Goal: Task Accomplishment & Management: Complete application form

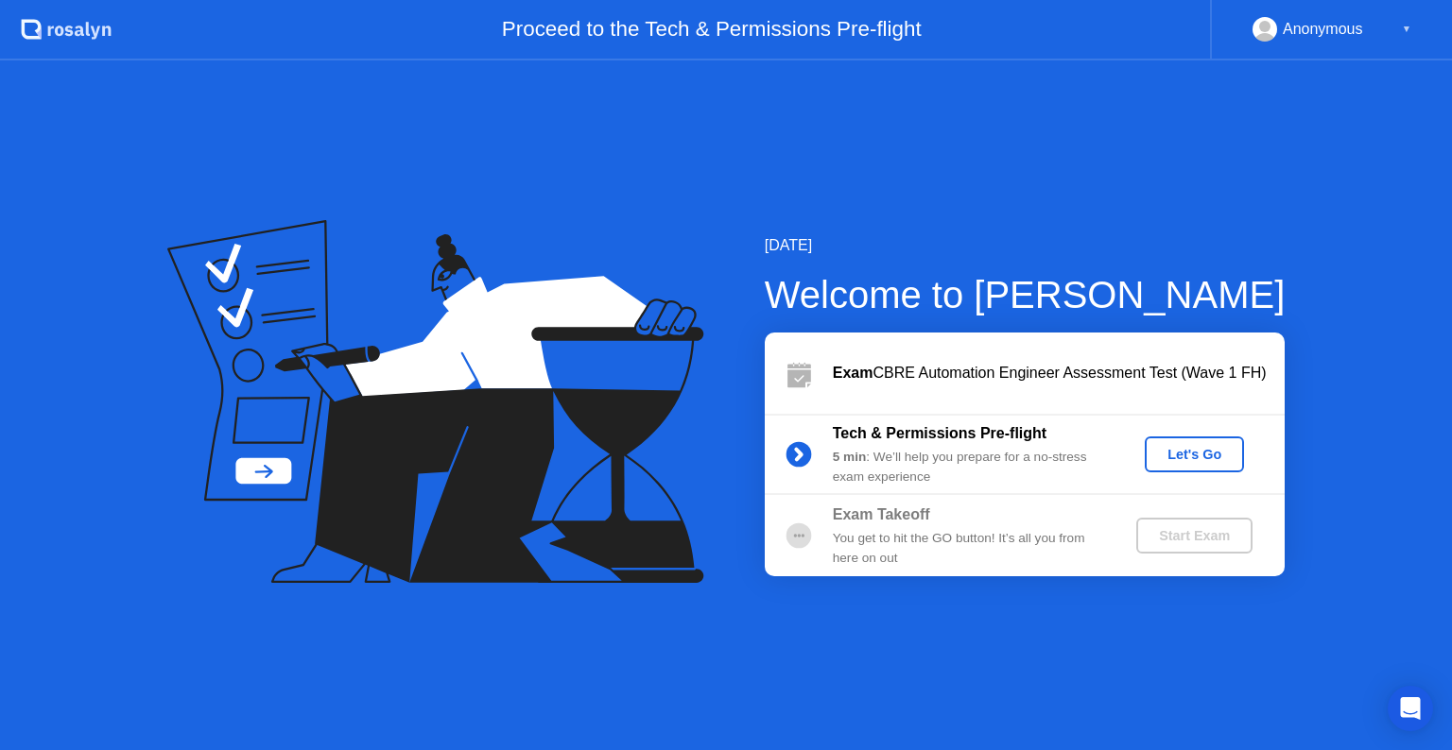
click at [1221, 455] on div "Let's Go" at bounding box center [1194, 454] width 84 height 15
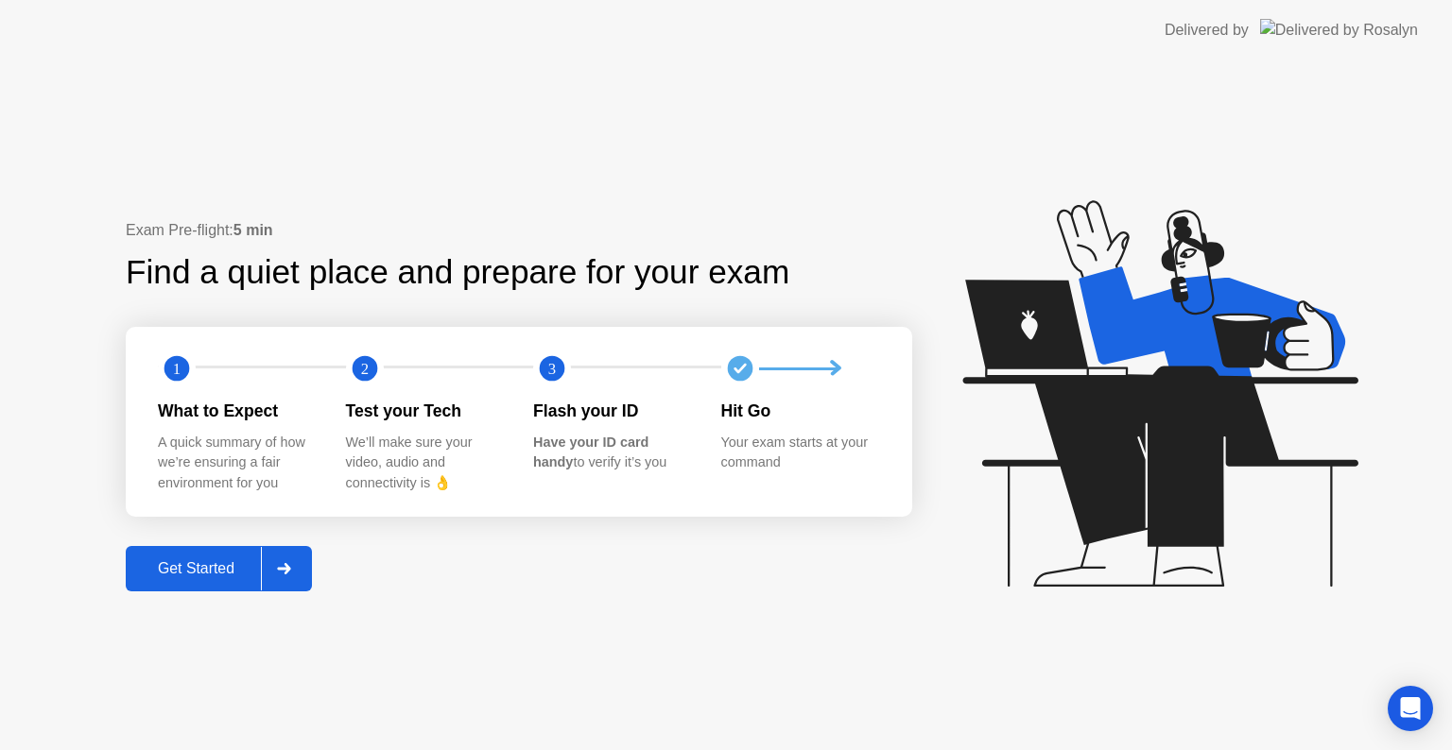
click at [299, 569] on div at bounding box center [283, 568] width 45 height 43
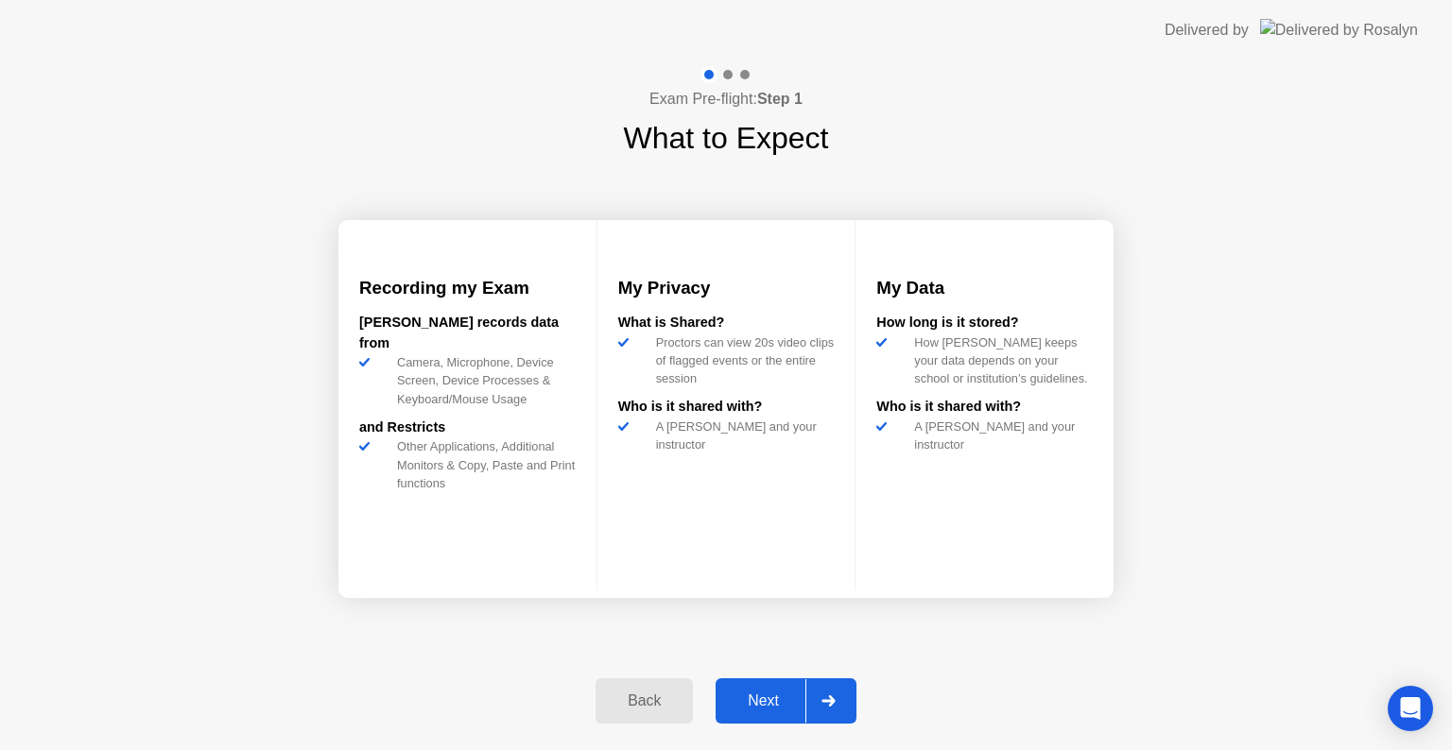
click at [829, 681] on div at bounding box center [827, 701] width 45 height 43
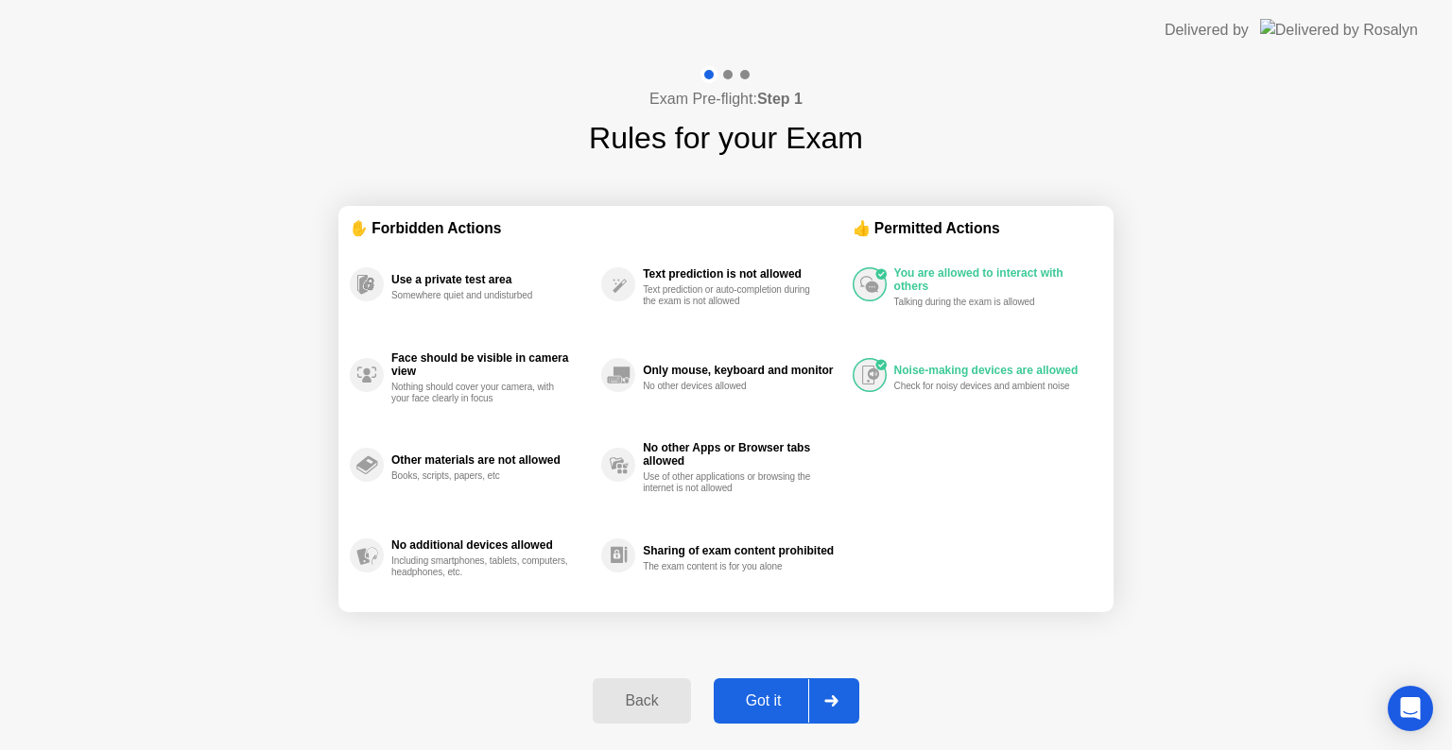
click at [829, 681] on div at bounding box center [830, 701] width 45 height 43
select select "**********"
select select "*******"
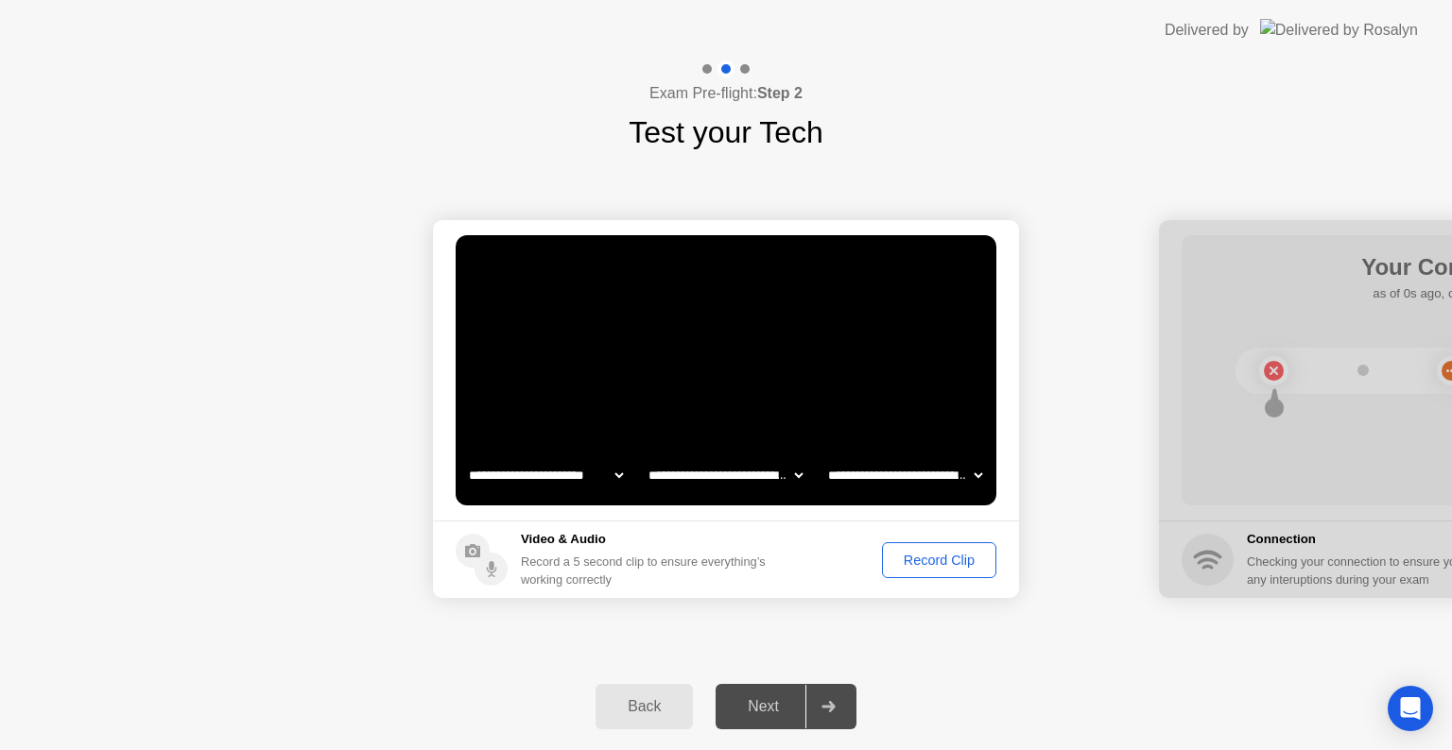
click at [913, 567] on div "Record Clip" at bounding box center [938, 560] width 101 height 15
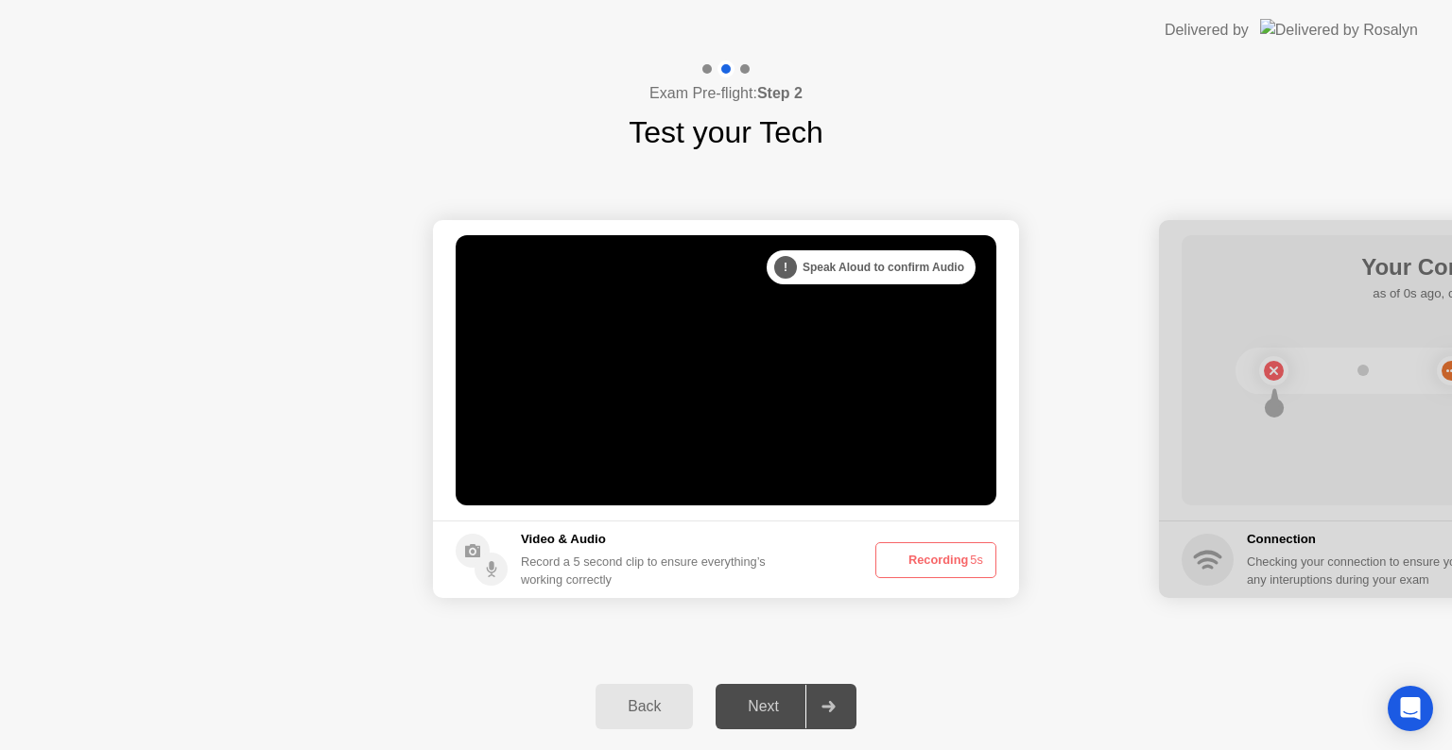
click at [913, 567] on button "Recording 5s" at bounding box center [935, 560] width 121 height 36
click at [913, 567] on button "Recording 4s" at bounding box center [935, 560] width 121 height 36
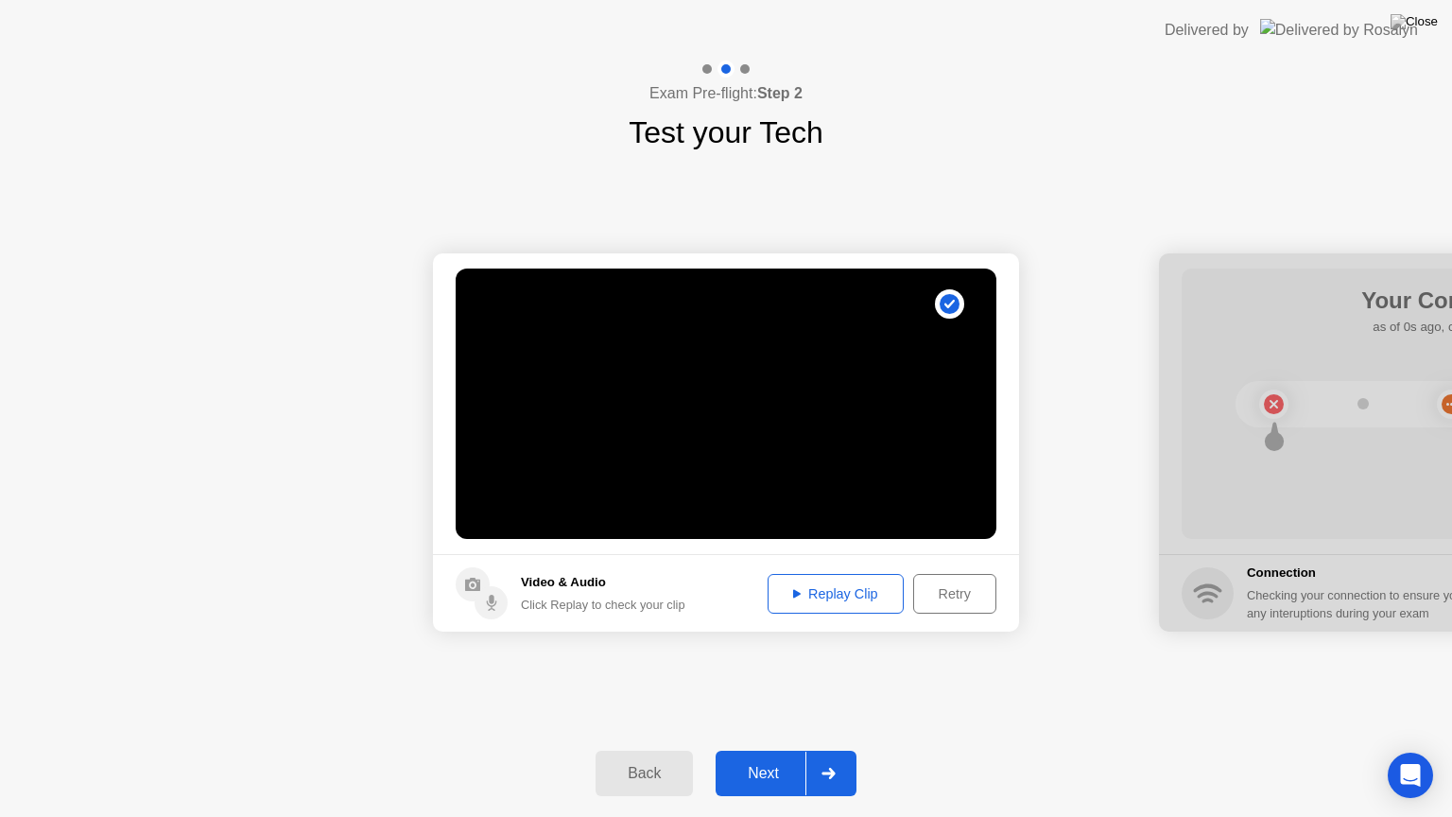
click at [761, 749] on div "Next" at bounding box center [763, 773] width 84 height 17
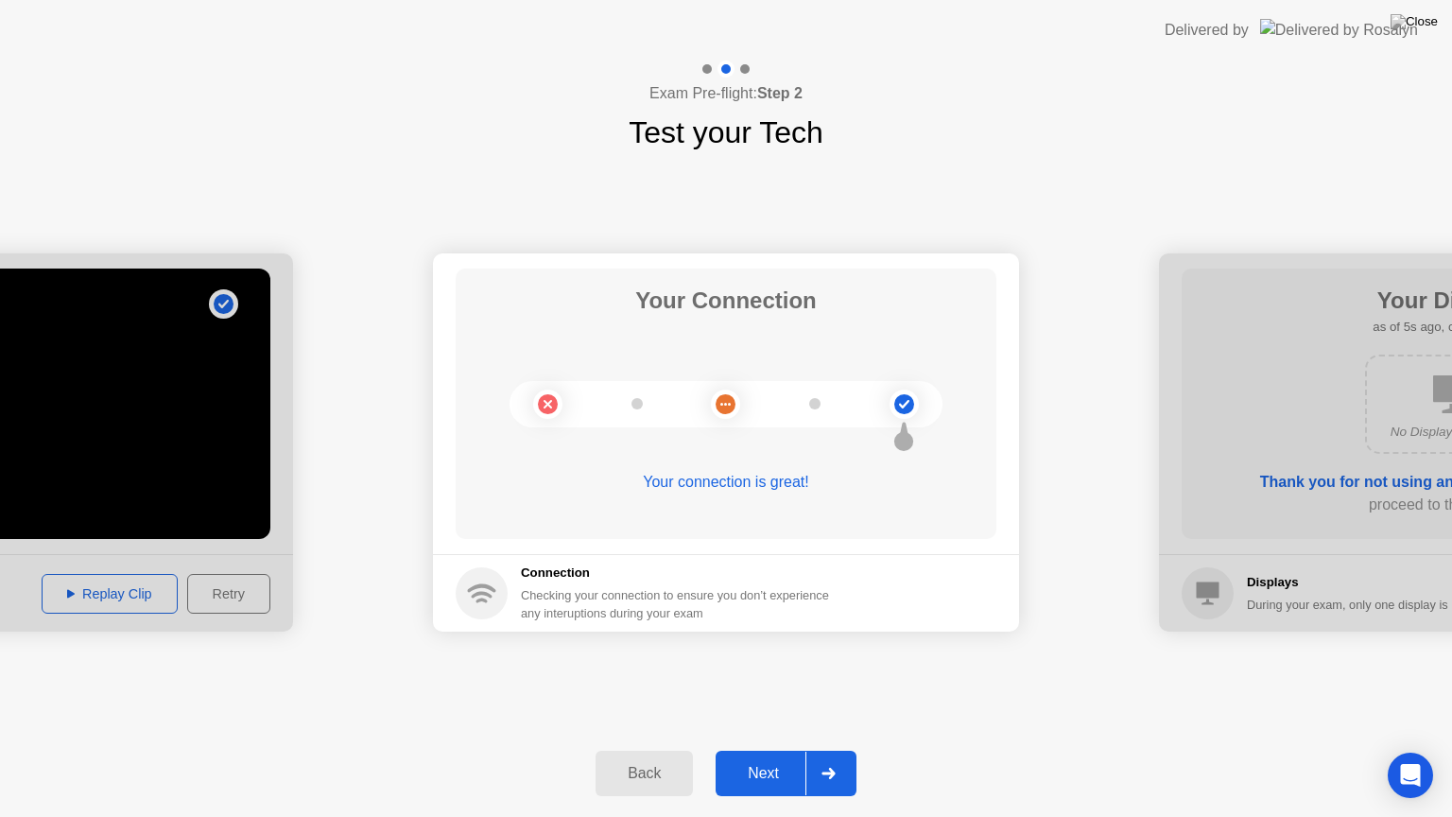
click at [801, 749] on div "Next" at bounding box center [763, 773] width 84 height 17
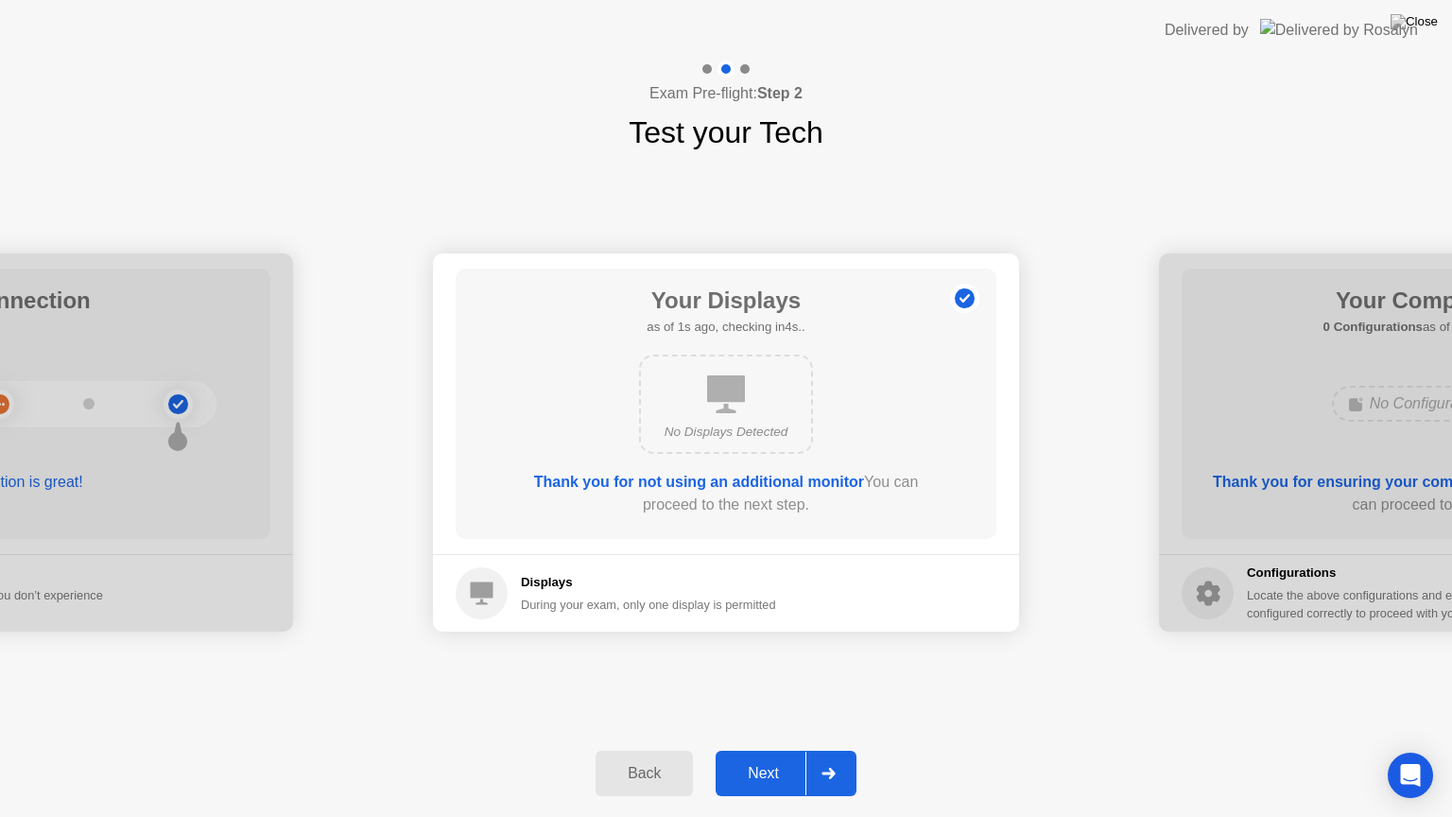
click at [801, 749] on div "Next" at bounding box center [763, 773] width 84 height 17
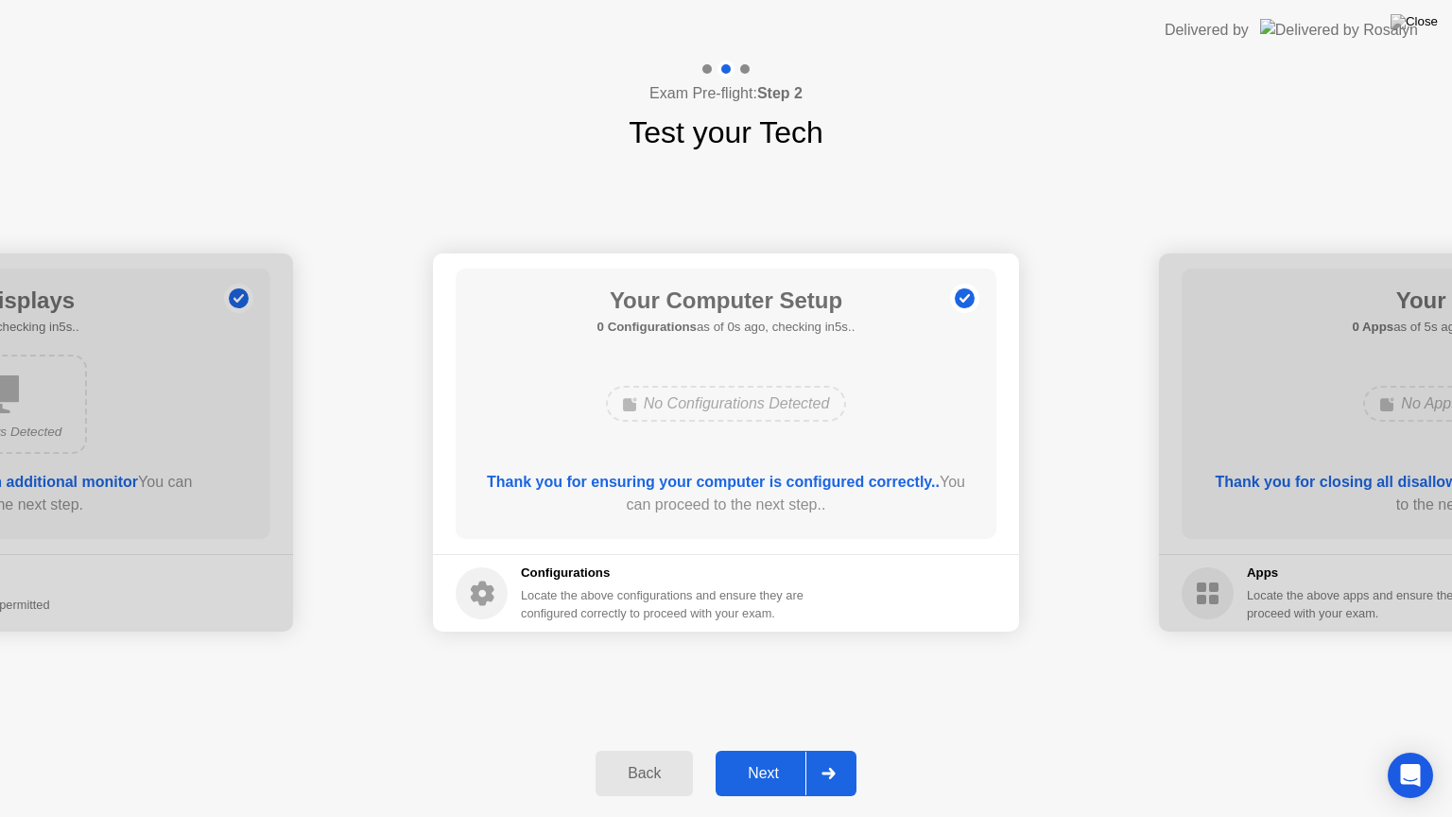
click at [801, 749] on div "Next" at bounding box center [763, 773] width 84 height 17
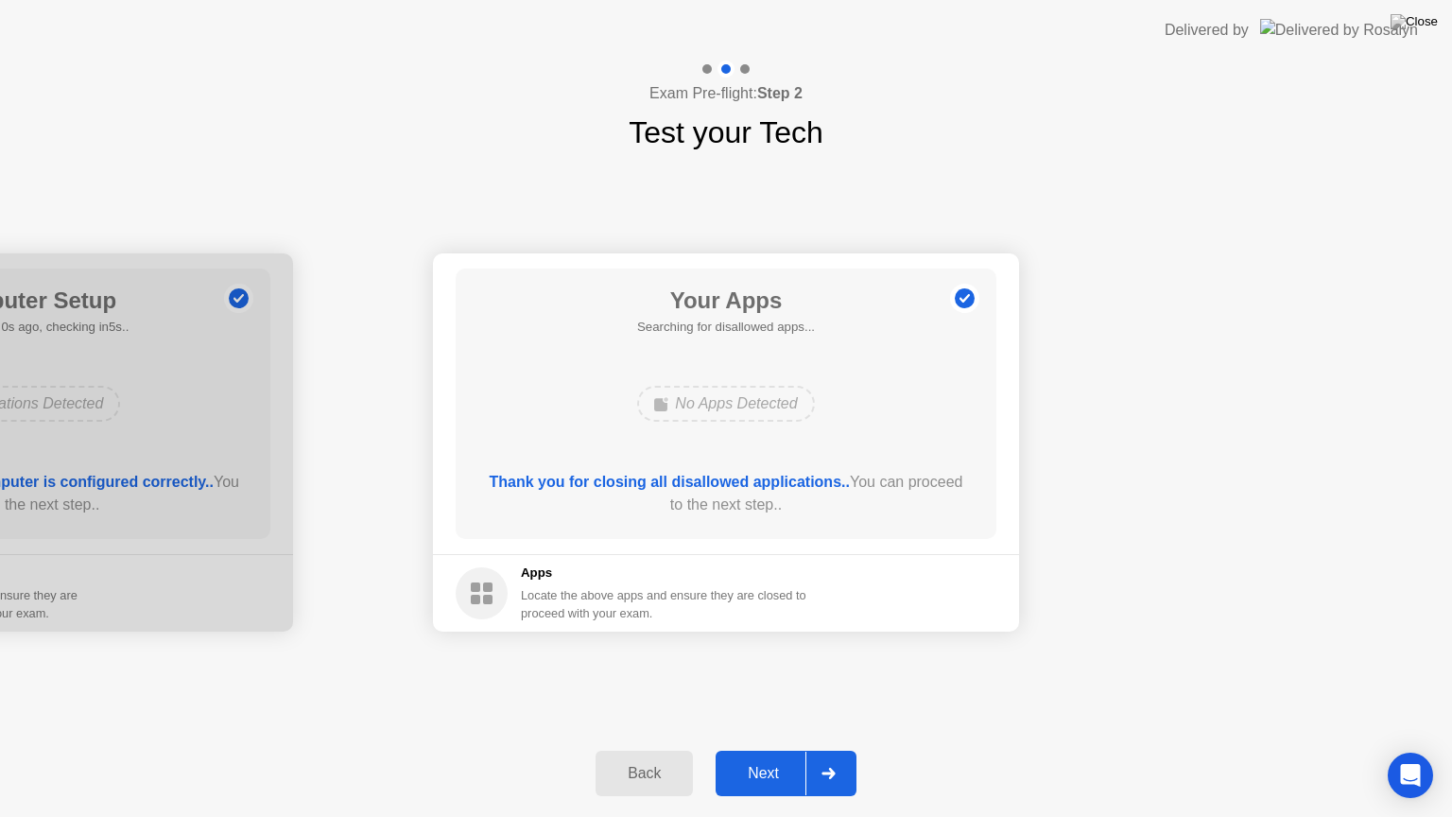
click at [801, 749] on div "Next" at bounding box center [763, 773] width 84 height 17
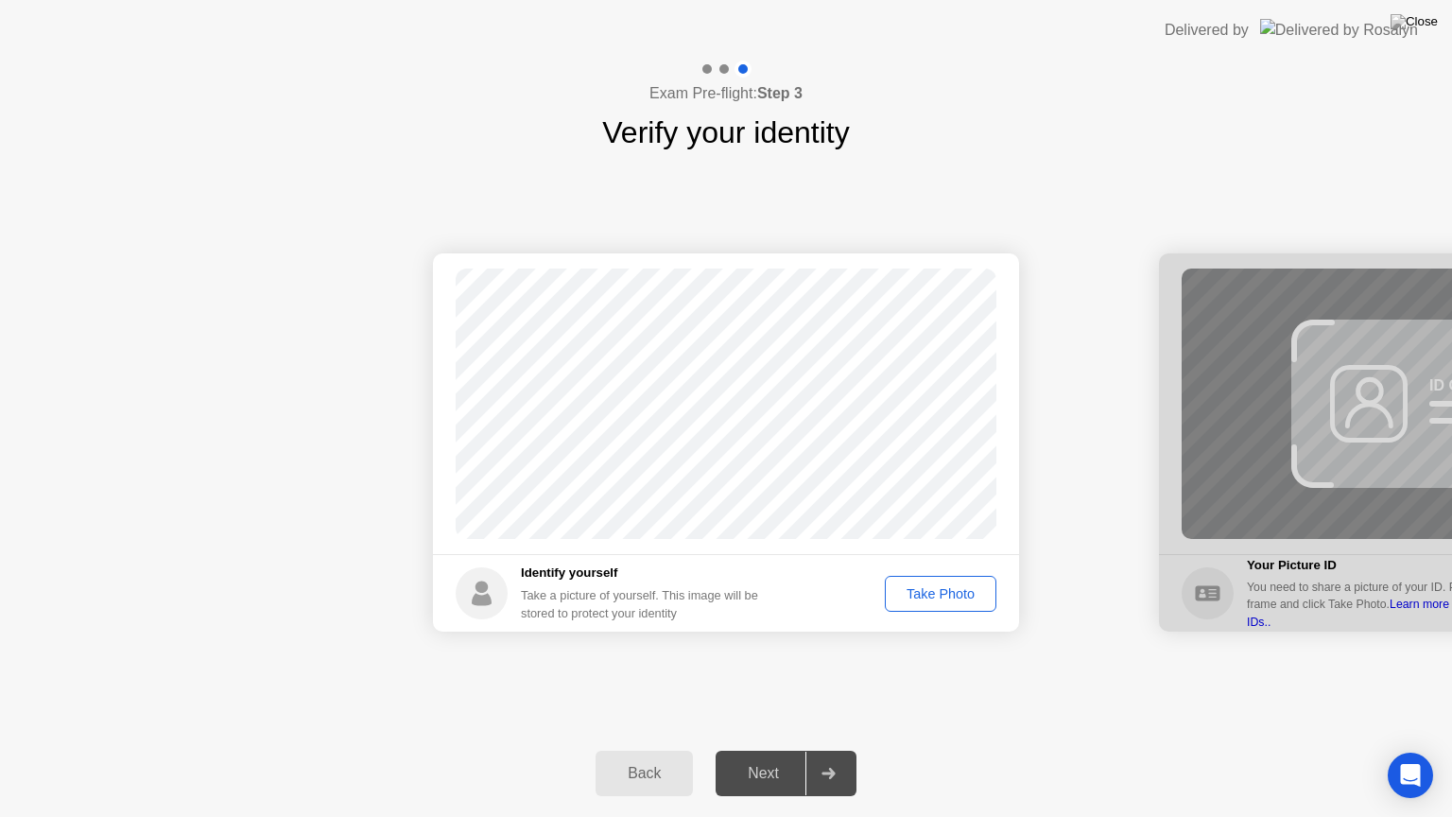
click at [972, 586] on div "Take Photo" at bounding box center [940, 593] width 98 height 15
click at [775, 749] on div "Next" at bounding box center [763, 773] width 84 height 17
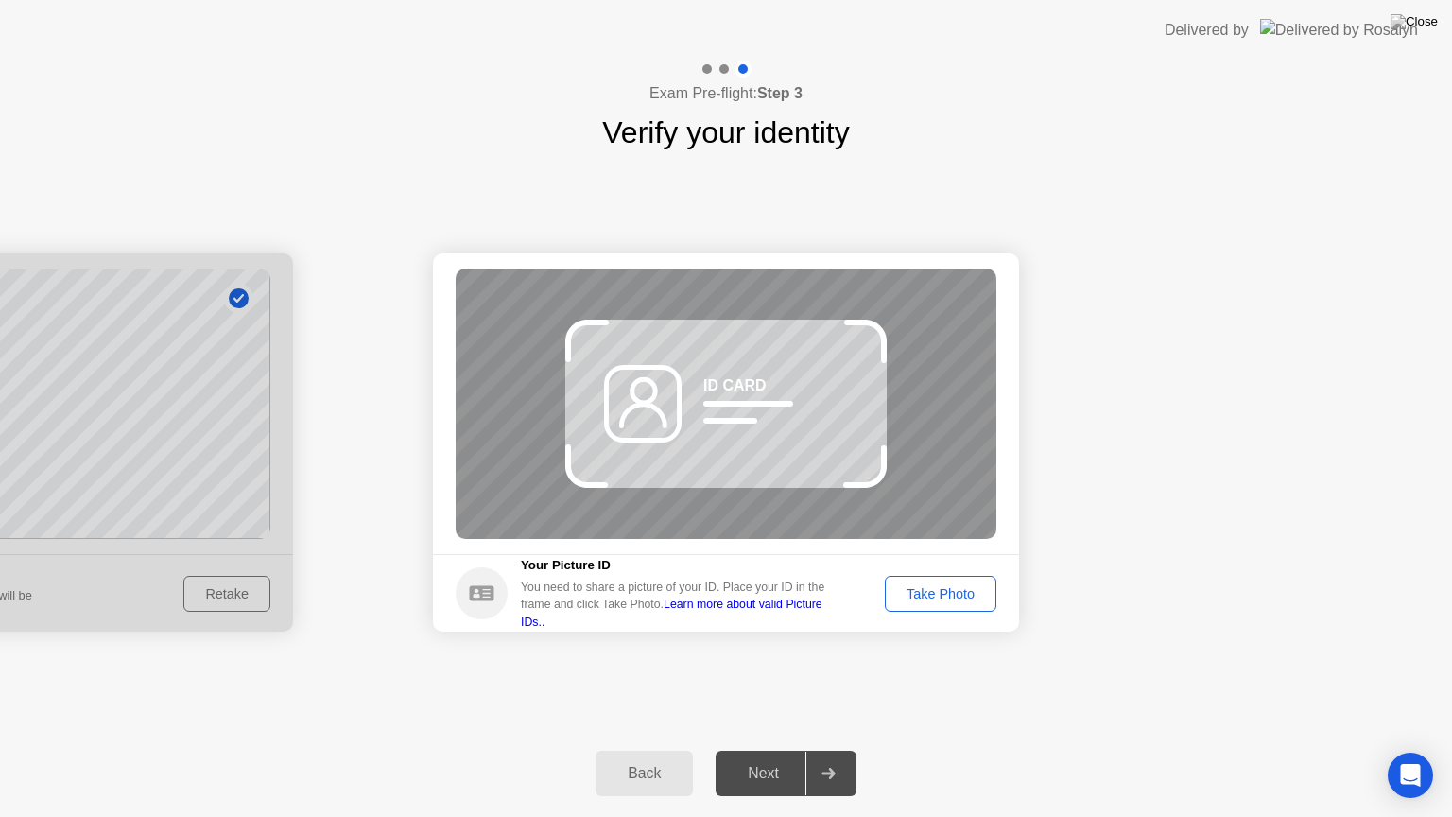
click at [960, 601] on div "Take Photo" at bounding box center [940, 593] width 98 height 15
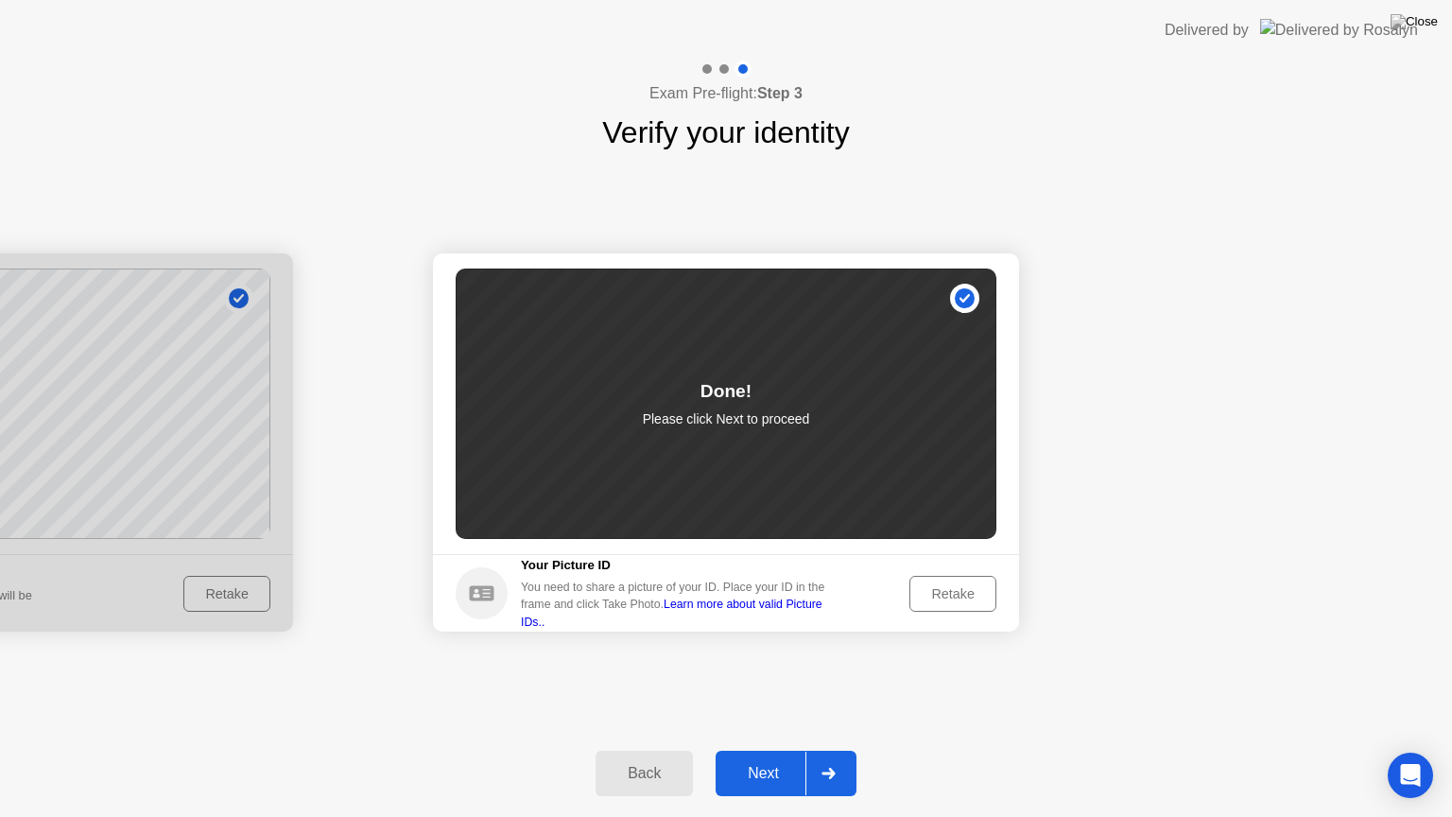
click at [795, 749] on div "Next" at bounding box center [763, 773] width 84 height 17
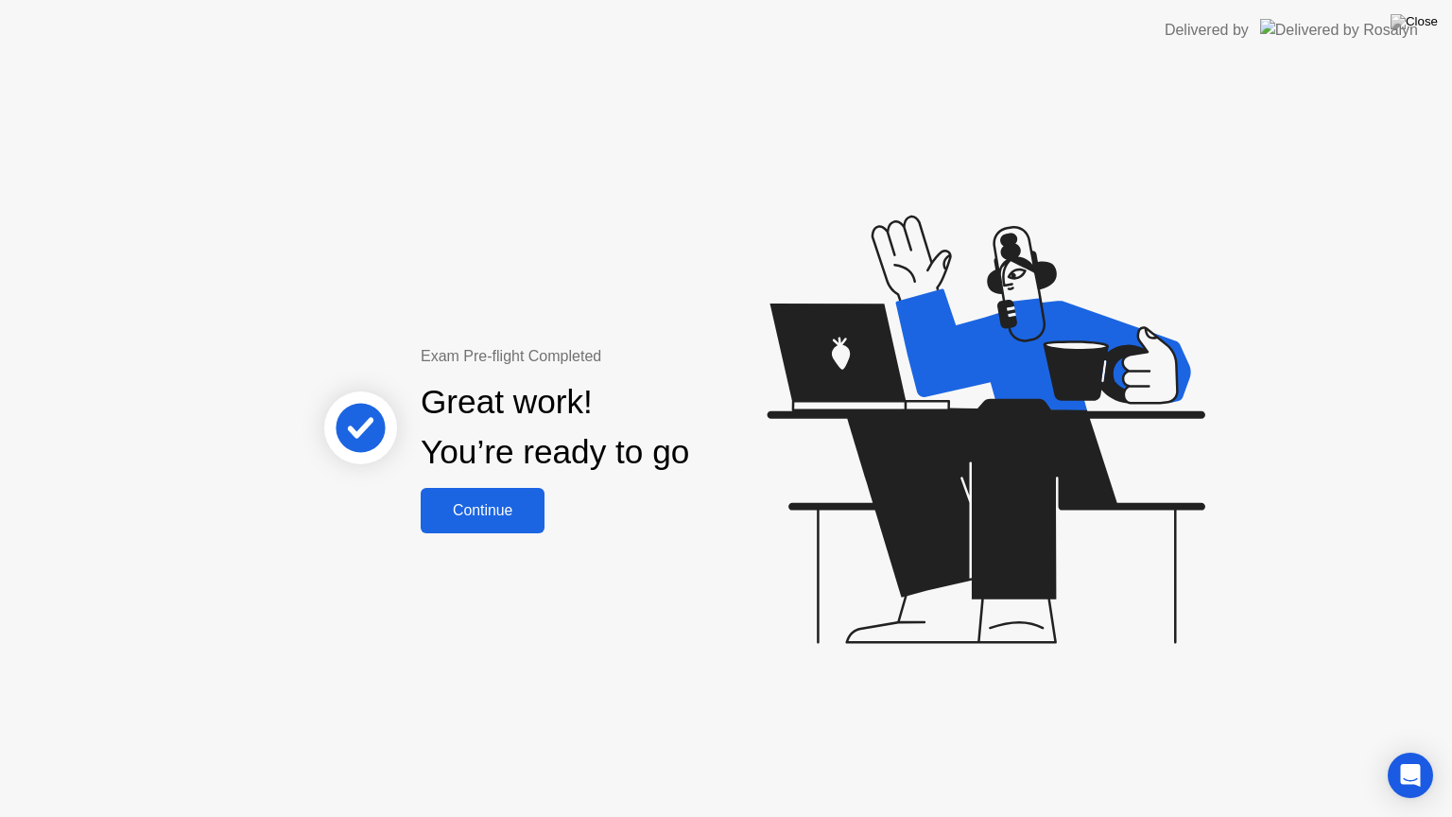
click at [495, 526] on button "Continue" at bounding box center [483, 510] width 124 height 45
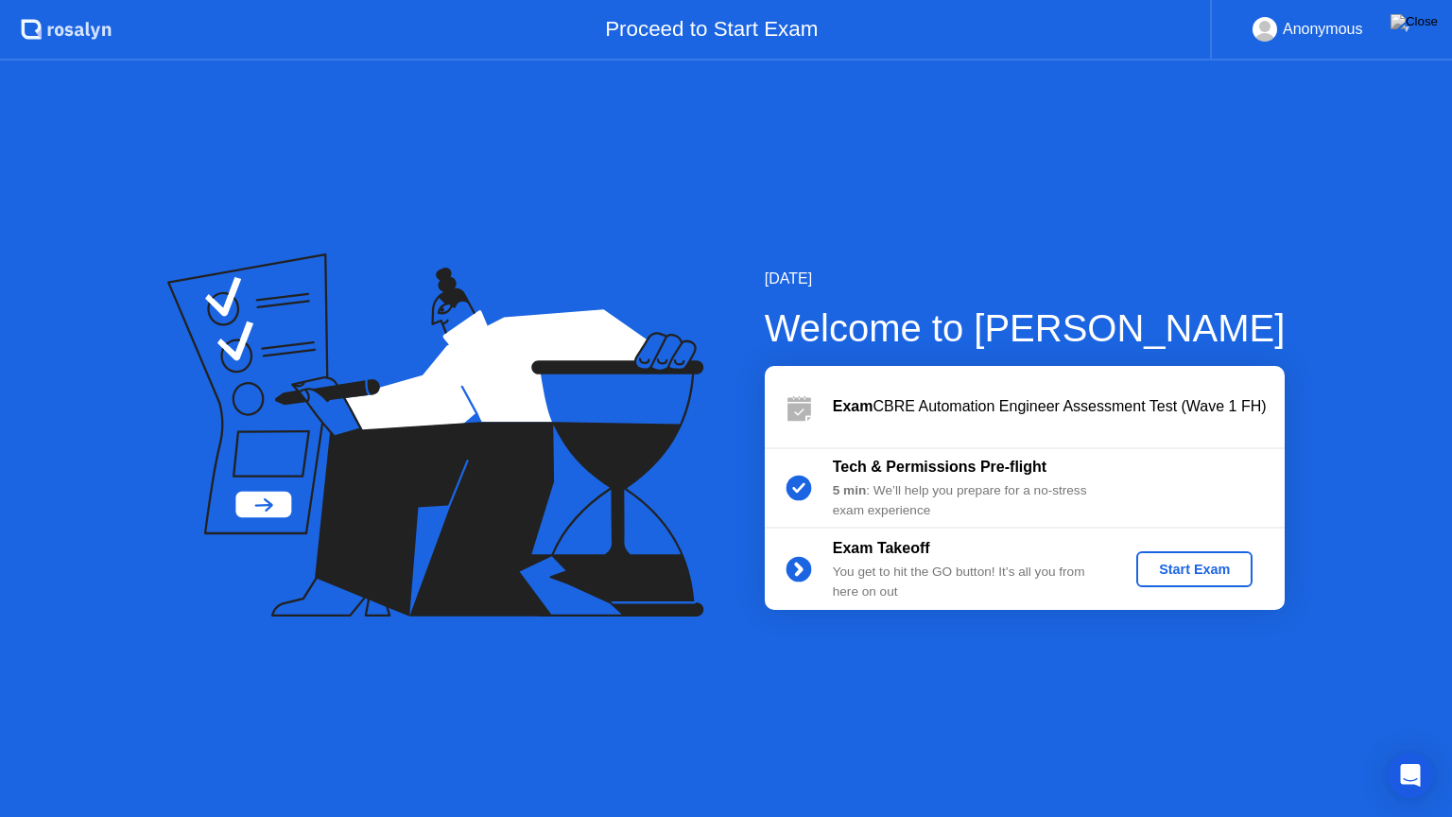
click at [1153, 558] on button "Start Exam" at bounding box center [1194, 569] width 116 height 36
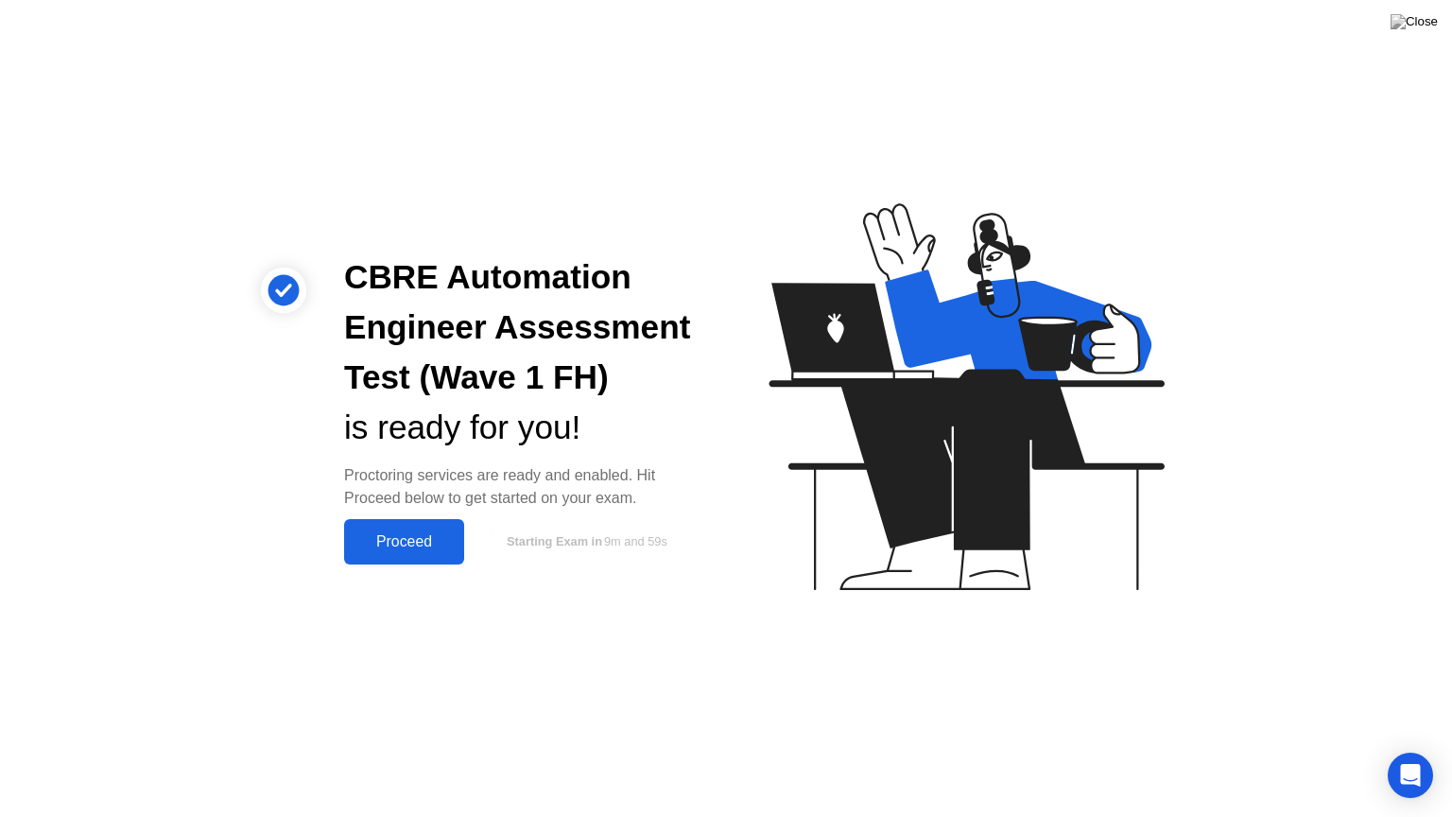
click at [435, 547] on div "Proceed" at bounding box center [404, 541] width 109 height 17
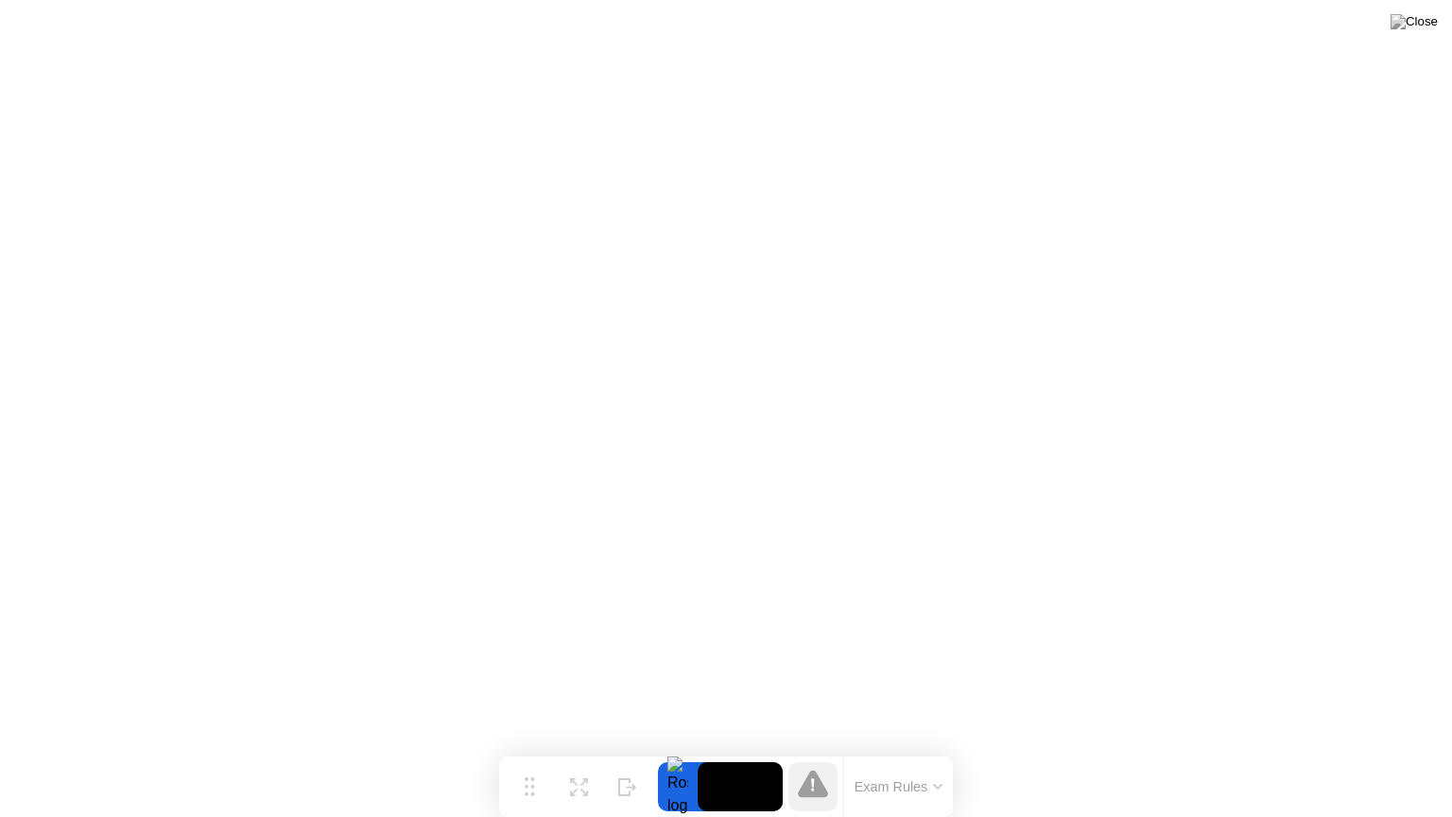
click at [930, 749] on button "Exam Rules" at bounding box center [899, 786] width 100 height 17
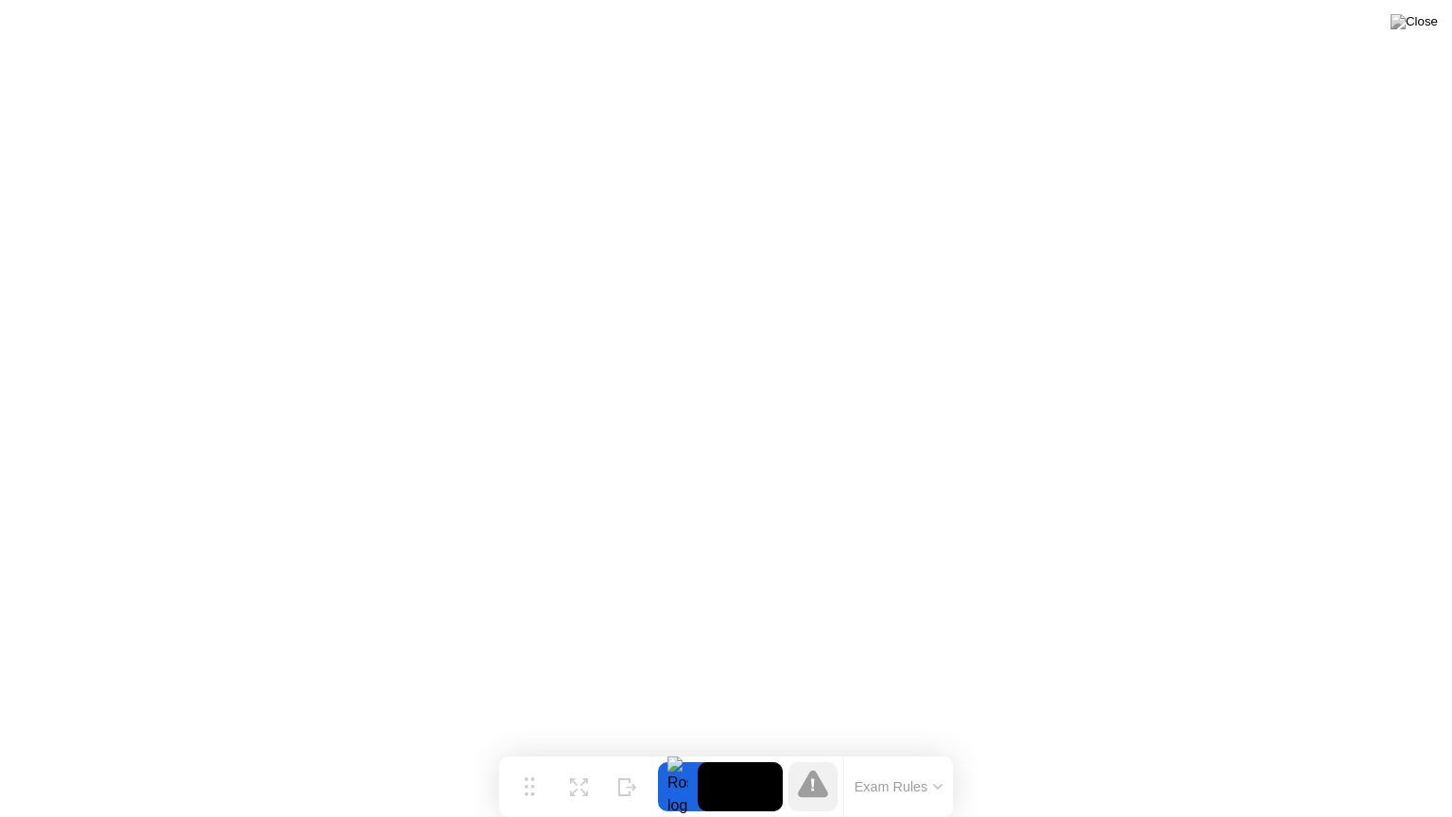
click at [818, 749] on icon at bounding box center [813, 782] width 30 height 27
click at [722, 749] on video at bounding box center [739, 786] width 85 height 49
click at [662, 749] on div at bounding box center [678, 786] width 40 height 49
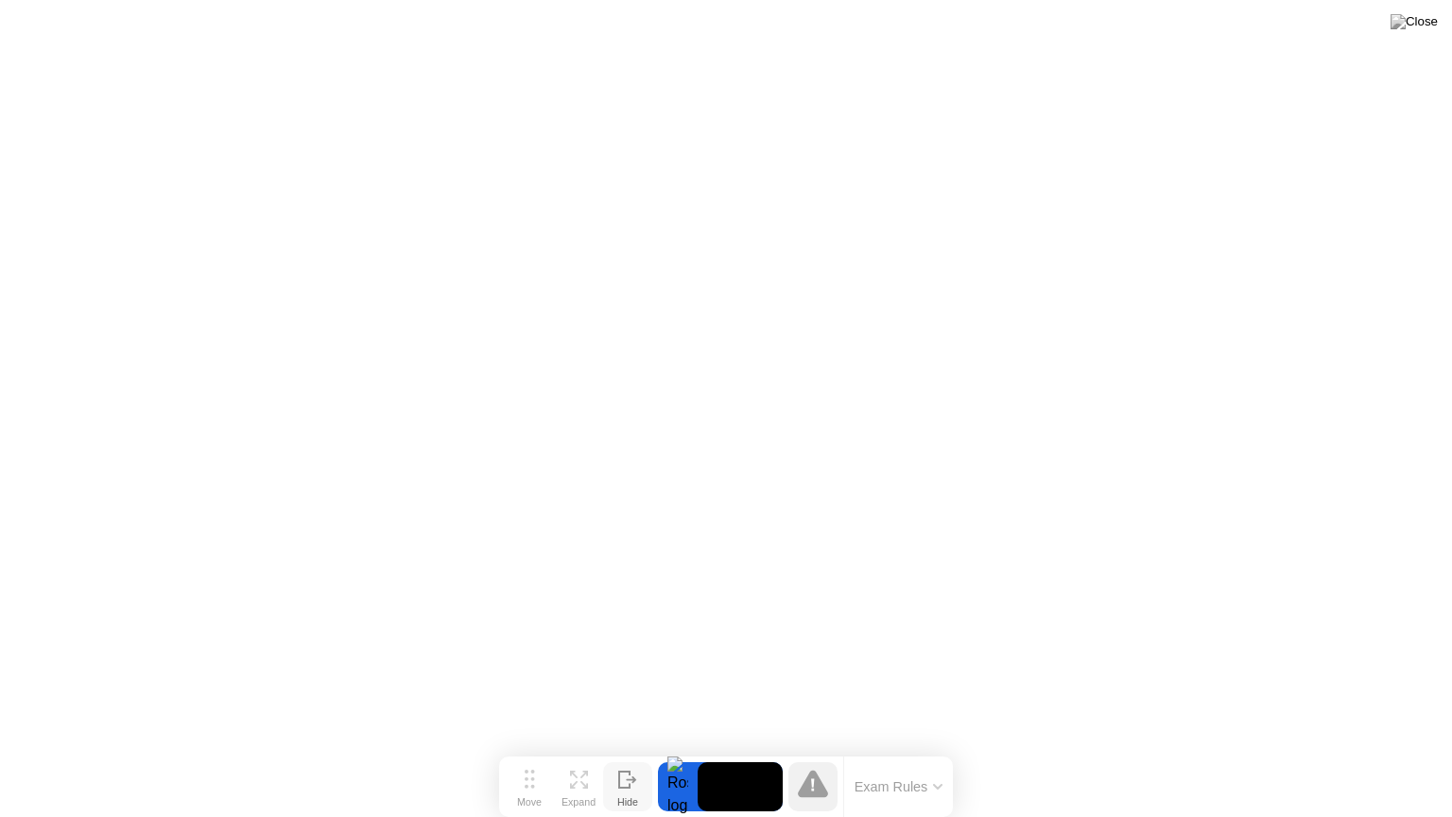
click at [628, 749] on div "Hide" at bounding box center [627, 801] width 21 height 11
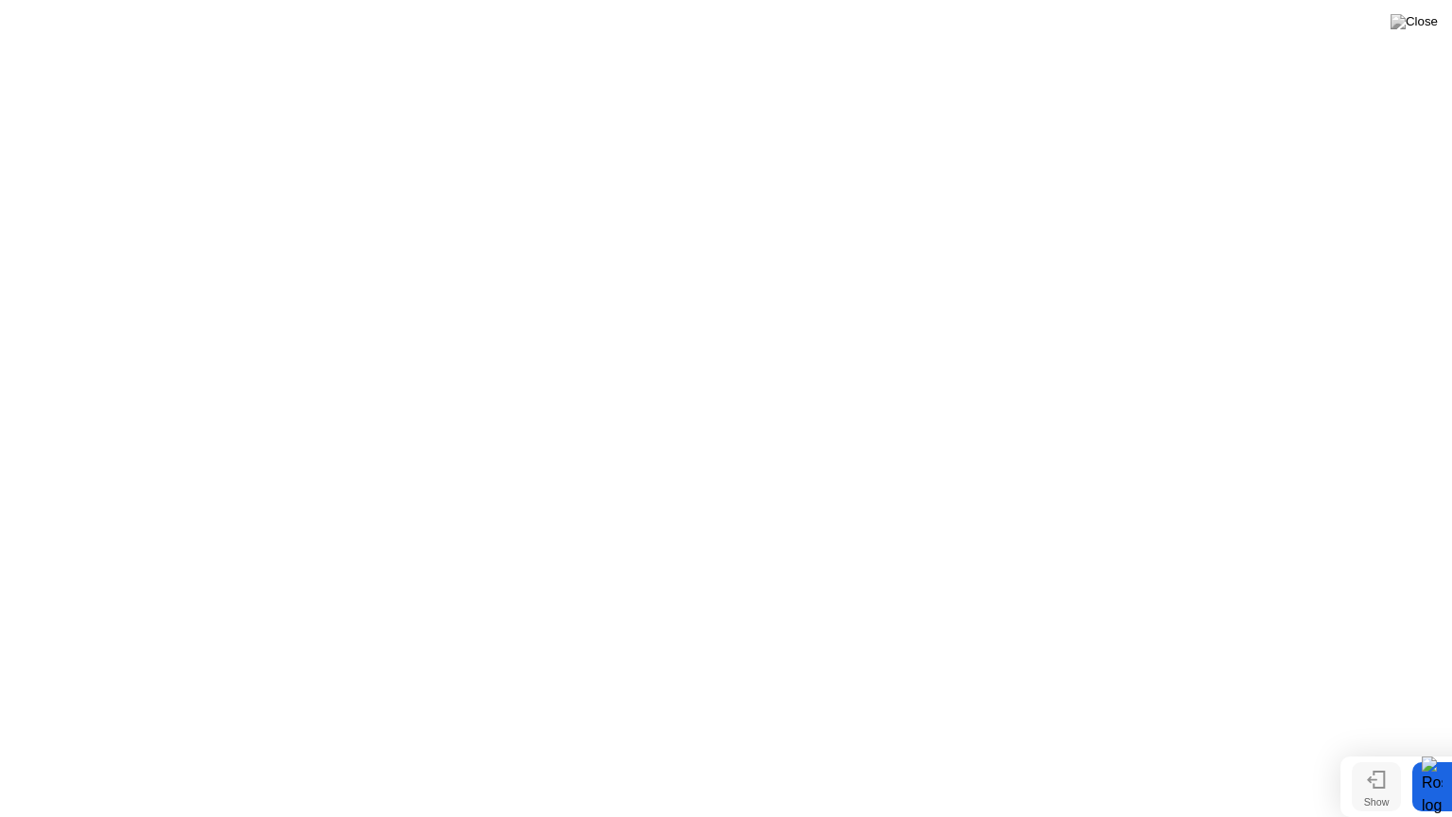
click at [1368, 749] on icon at bounding box center [1372, 779] width 10 height 7
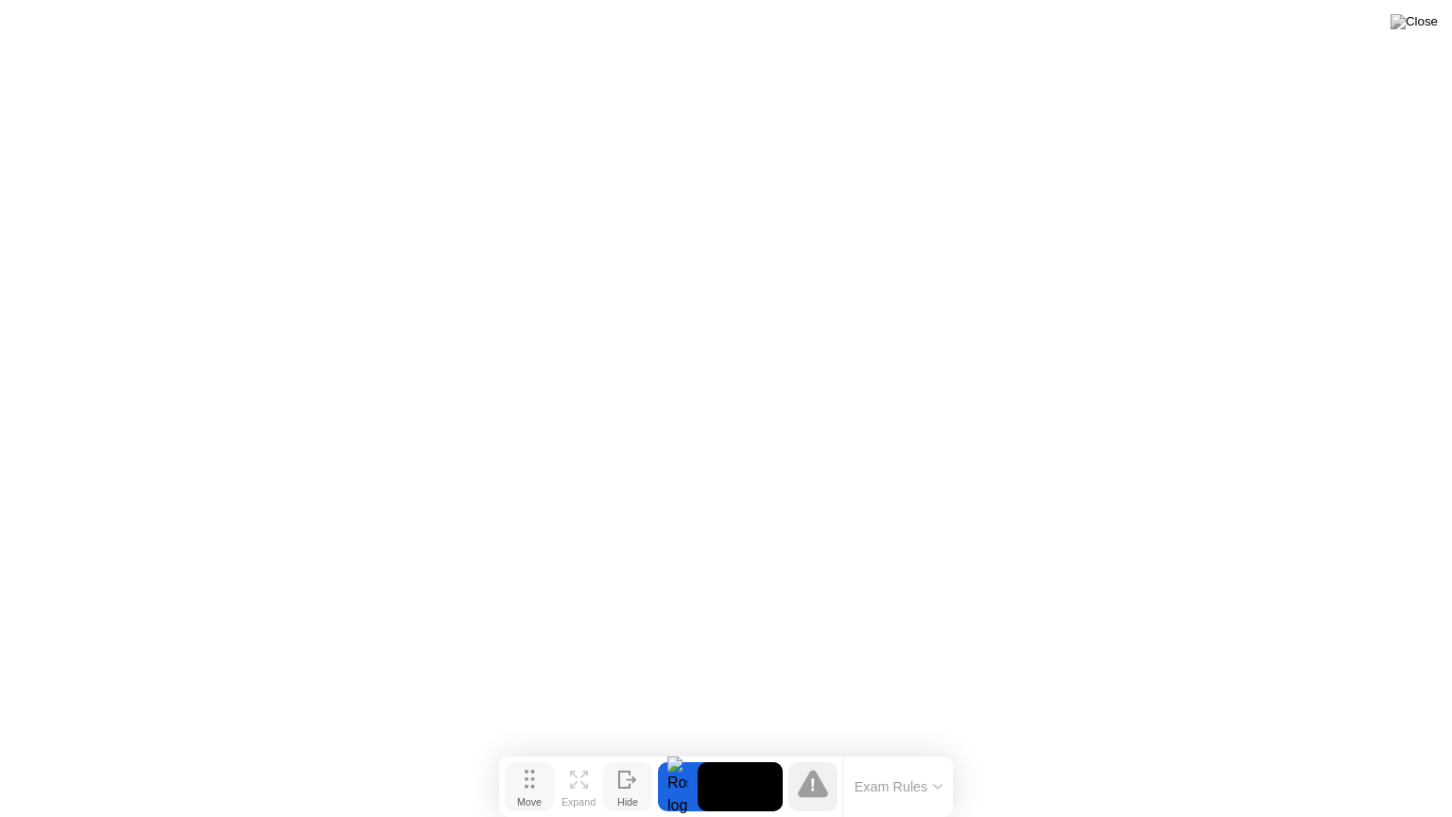
click at [517, 749] on div "Move" at bounding box center [529, 801] width 25 height 11
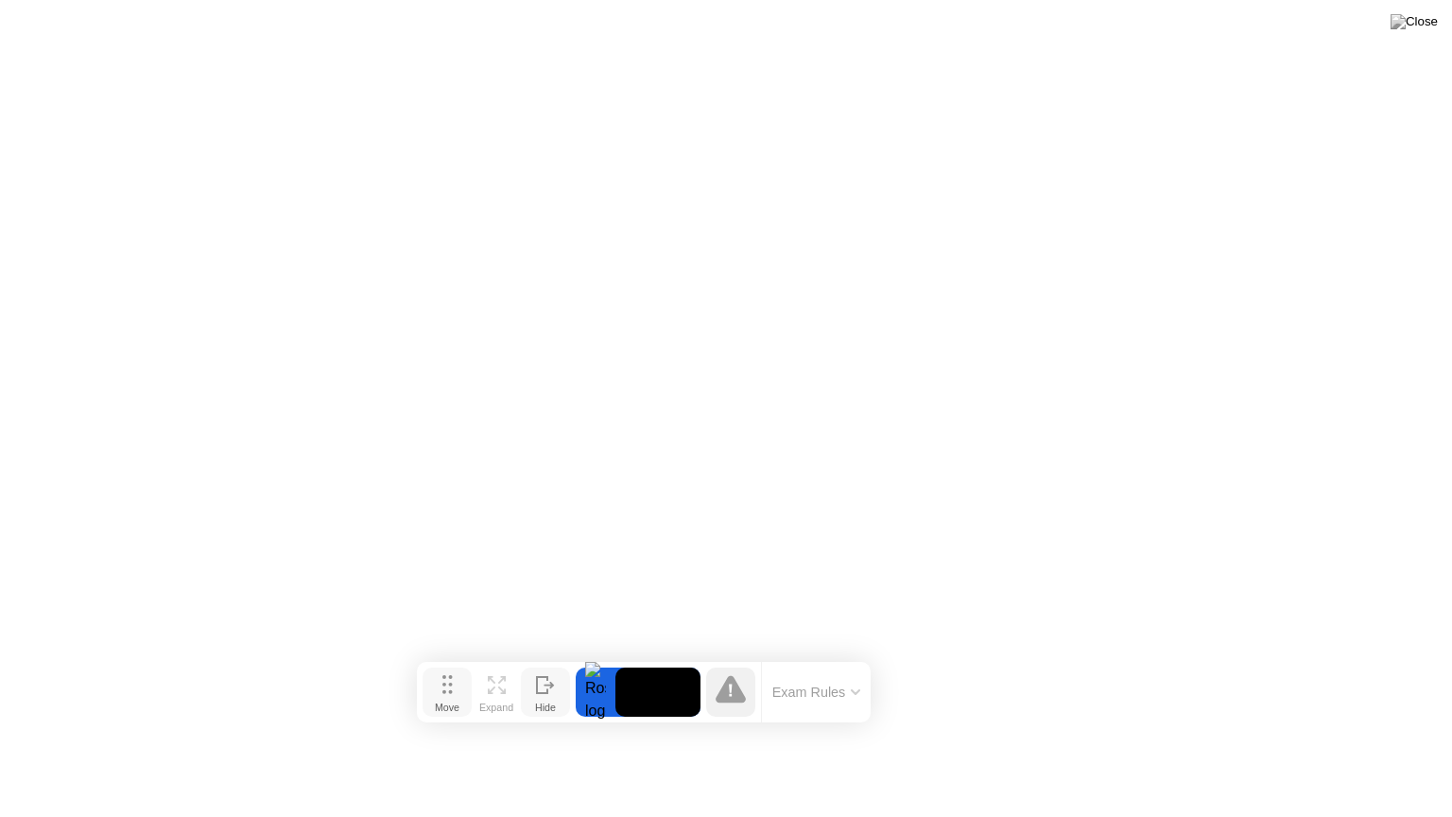
drag, startPoint x: 522, startPoint y: 786, endPoint x: 439, endPoint y: 692, distance: 125.3
click at [439, 692] on button "Move" at bounding box center [446, 691] width 49 height 49
click at [813, 691] on button "Exam Rules" at bounding box center [816, 691] width 100 height 17
